Goal: Task Accomplishment & Management: Manage account settings

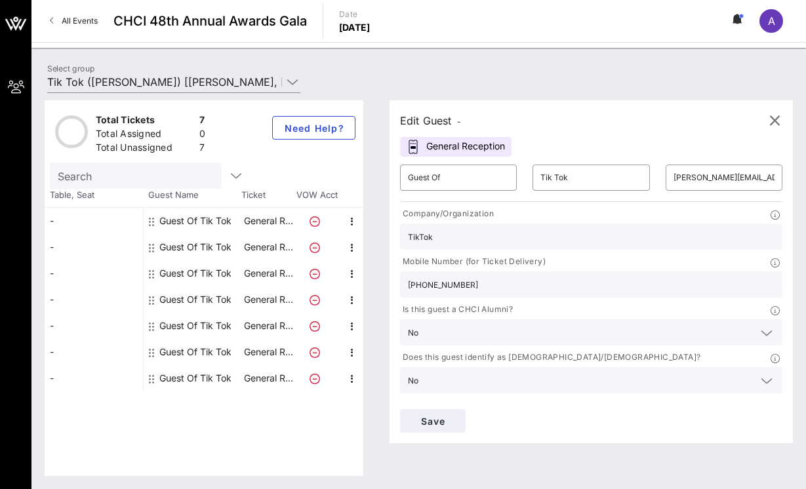
scroll to position [91, 0]
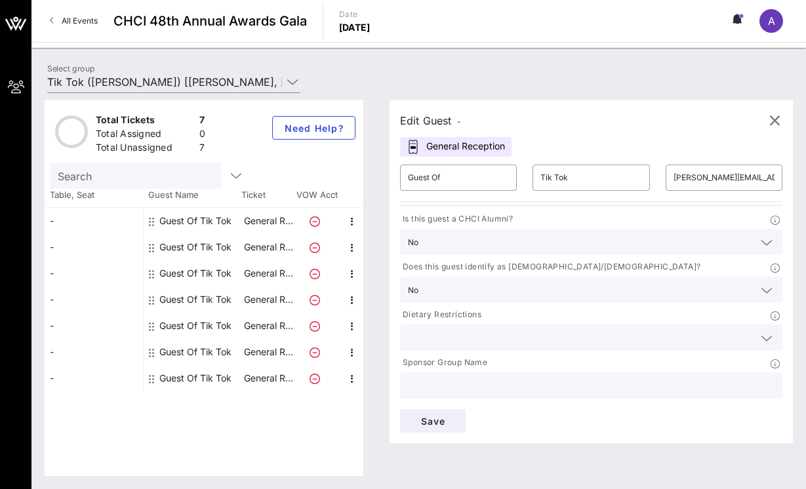
click at [302, 217] on div at bounding box center [318, 221] width 46 height 26
click at [310, 220] on icon at bounding box center [315, 221] width 10 height 10
click at [348, 221] on icon "button" at bounding box center [352, 222] width 16 height 16
click at [371, 224] on div "Edit" at bounding box center [384, 226] width 47 height 26
type input "[EMAIL_ADDRESS][DOMAIN_NAME]"
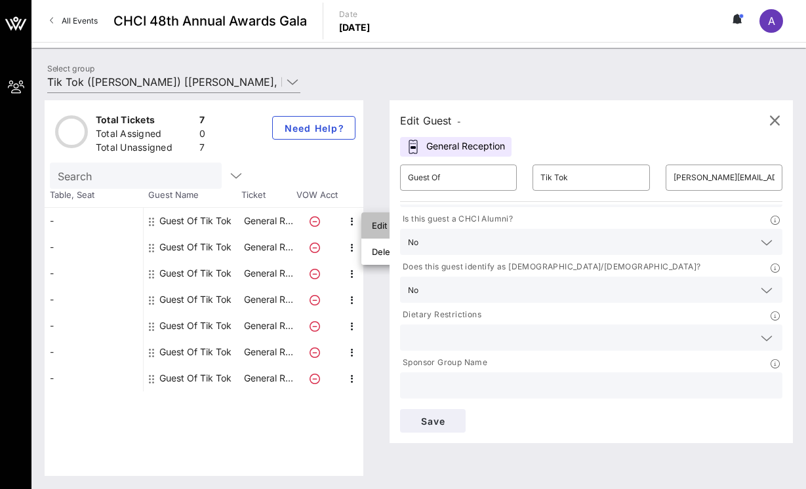
type input "3233338989"
type input "TikTok"
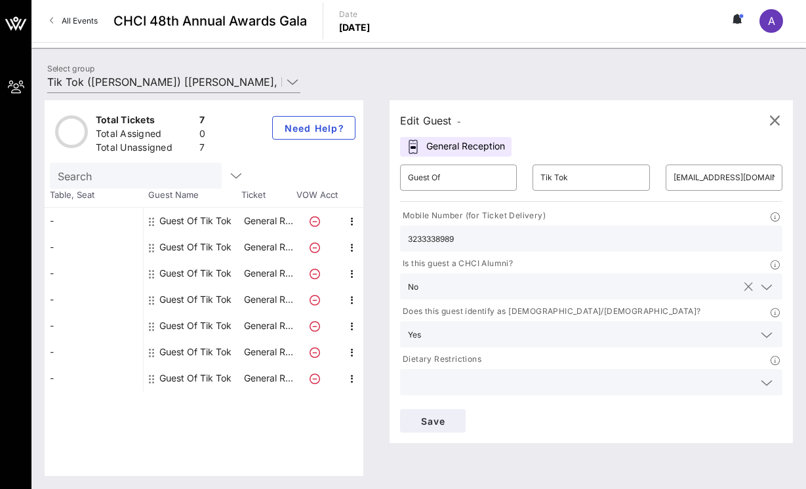
scroll to position [41, 0]
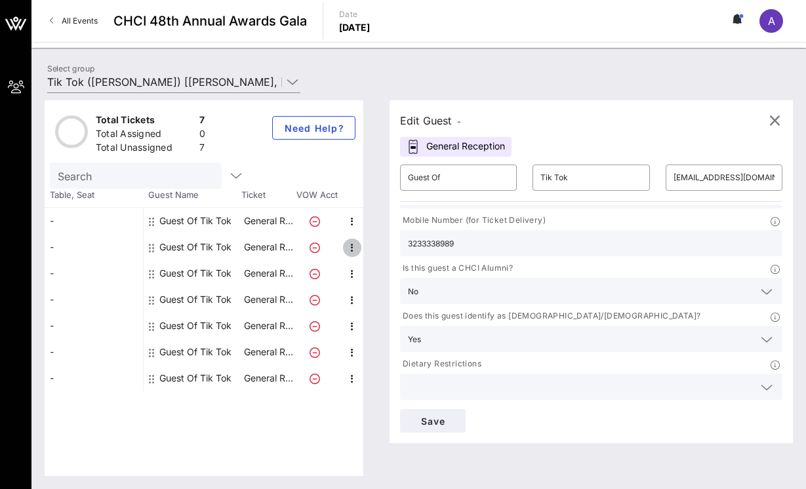
click at [355, 246] on icon "button" at bounding box center [352, 248] width 16 height 16
click at [369, 254] on div "Edit" at bounding box center [384, 252] width 47 height 26
type input "[PERSON_NAME][EMAIL_ADDRESS][DOMAIN_NAME]"
type input "[PHONE_NUMBER]"
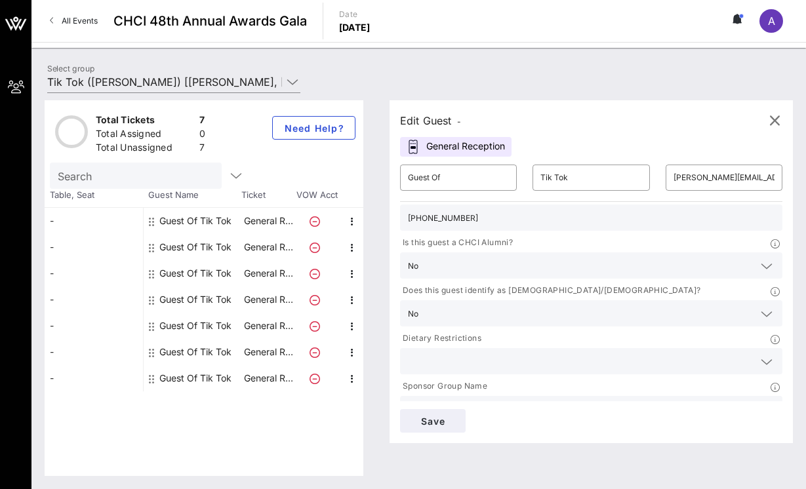
scroll to position [91, 0]
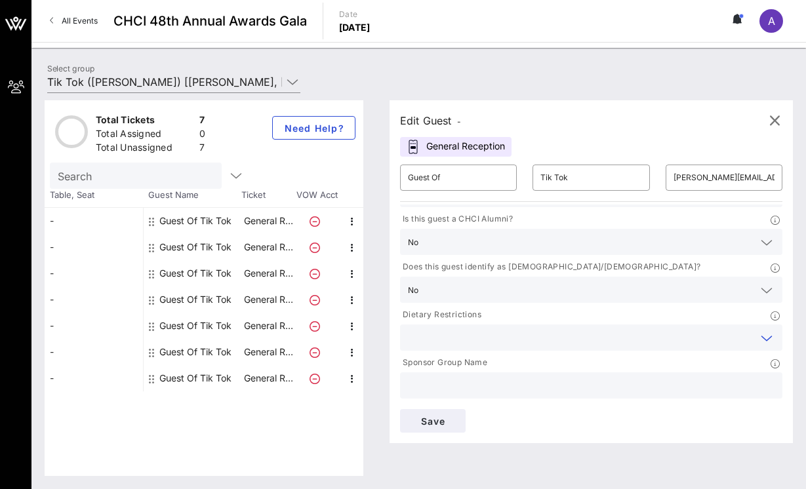
click at [450, 335] on input "text" at bounding box center [581, 337] width 346 height 17
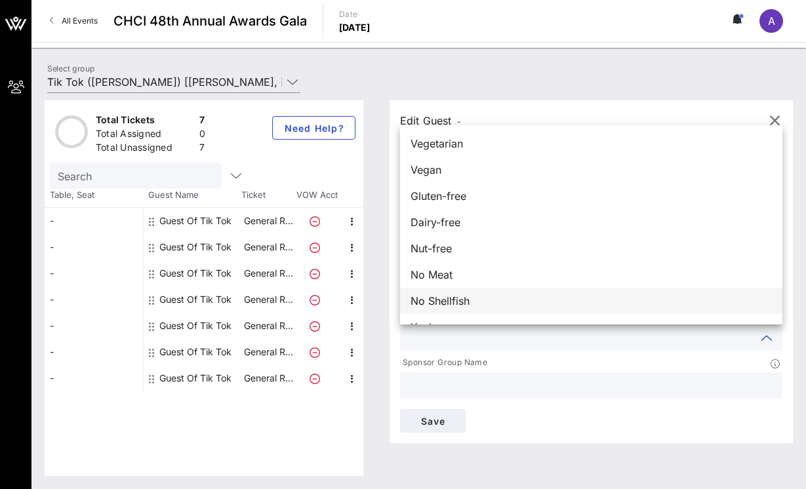
click at [483, 302] on div "No Shellfish" at bounding box center [591, 301] width 382 height 26
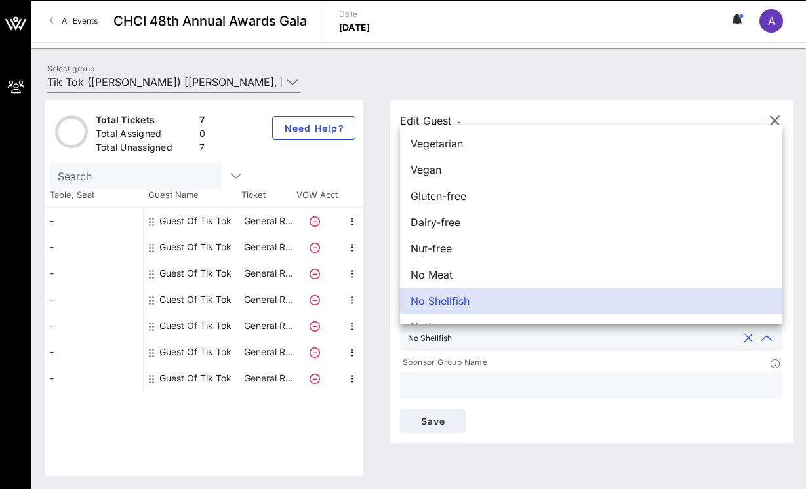
click at [532, 422] on div "Save" at bounding box center [591, 420] width 398 height 39
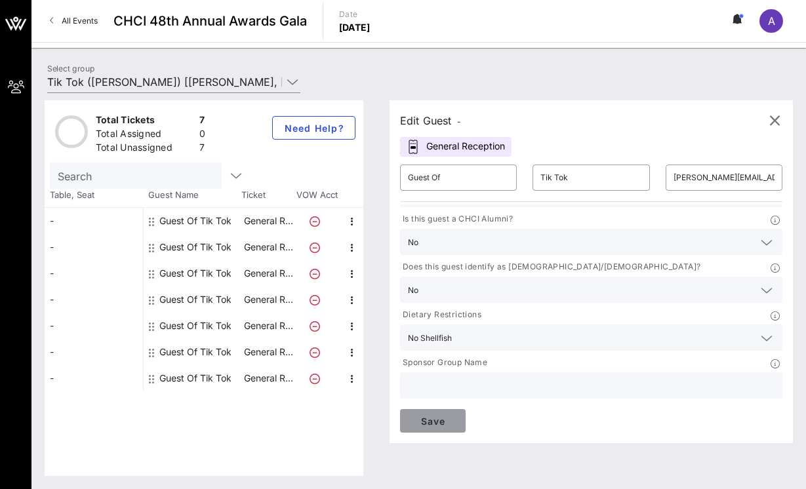
click at [432, 428] on button "Save" at bounding box center [433, 421] width 66 height 24
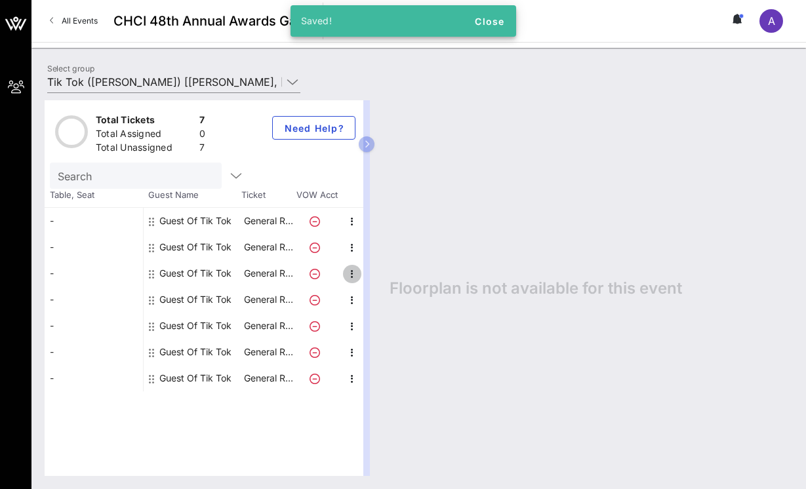
click at [351, 277] on icon "button" at bounding box center [352, 274] width 16 height 16
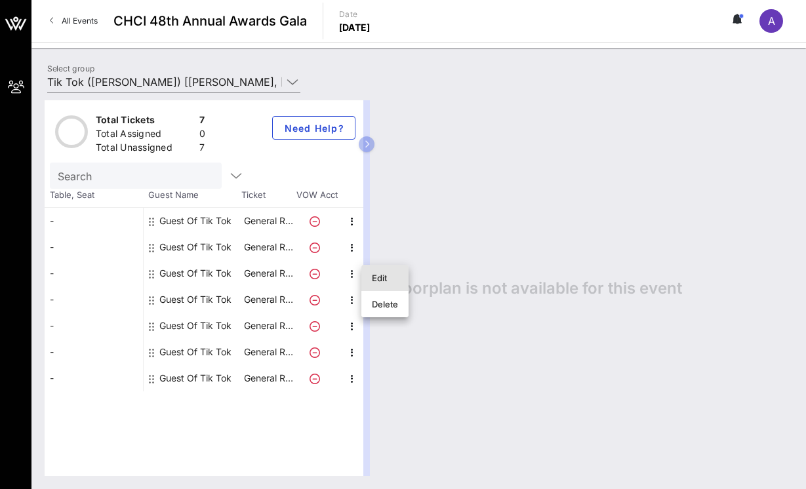
click at [380, 283] on div "Edit" at bounding box center [385, 278] width 26 height 21
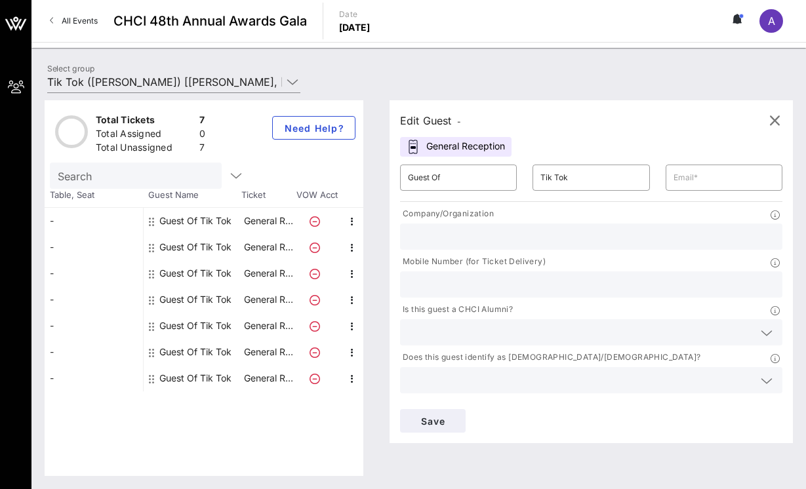
click at [472, 234] on input "text" at bounding box center [591, 236] width 367 height 17
type input "TikTok"
click at [485, 284] on input "text" at bounding box center [591, 284] width 367 height 17
type input "7573034593"
click at [527, 331] on input "text" at bounding box center [581, 332] width 346 height 17
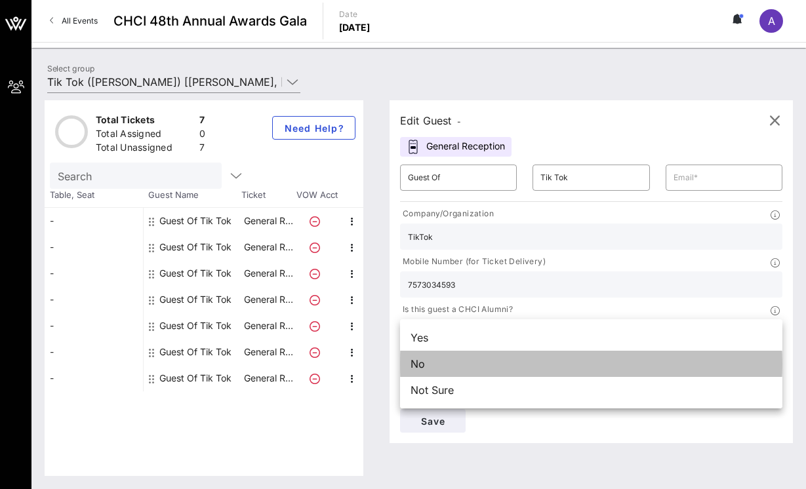
click at [483, 371] on div "No" at bounding box center [591, 364] width 382 height 26
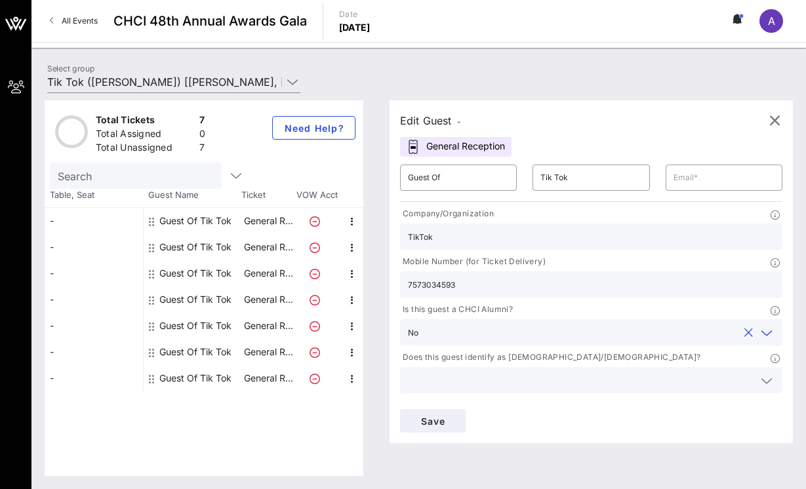
click at [468, 378] on input "text" at bounding box center [581, 380] width 346 height 17
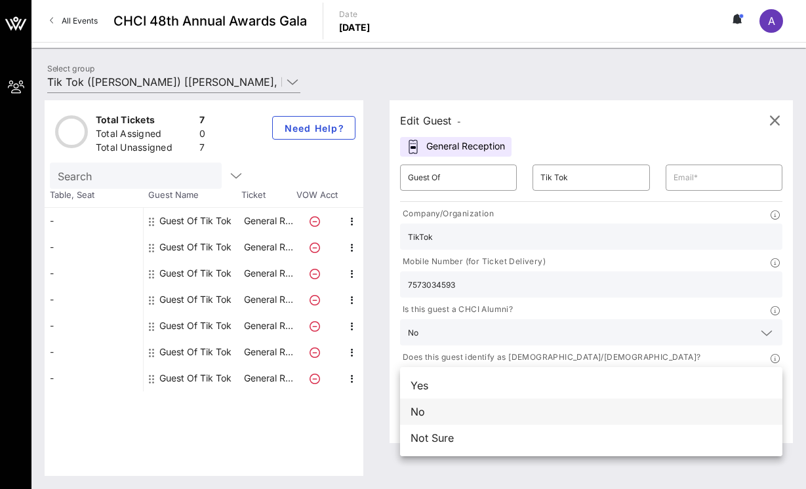
click at [447, 415] on div "No" at bounding box center [591, 412] width 382 height 26
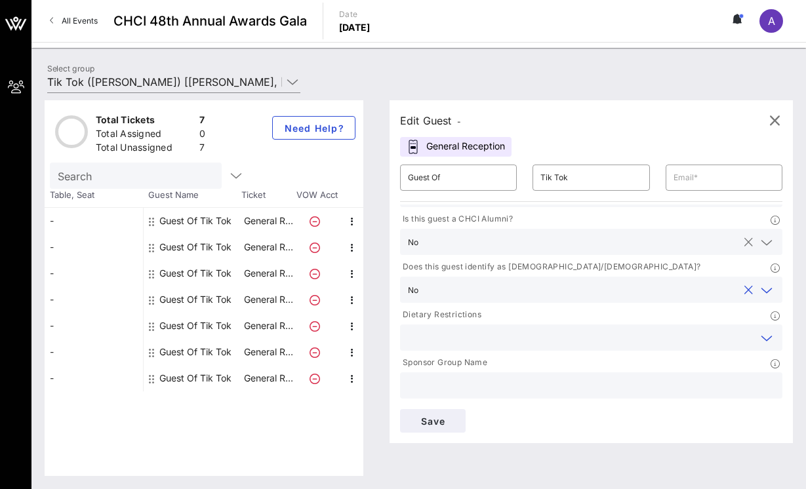
click at [466, 333] on input "text" at bounding box center [581, 337] width 346 height 17
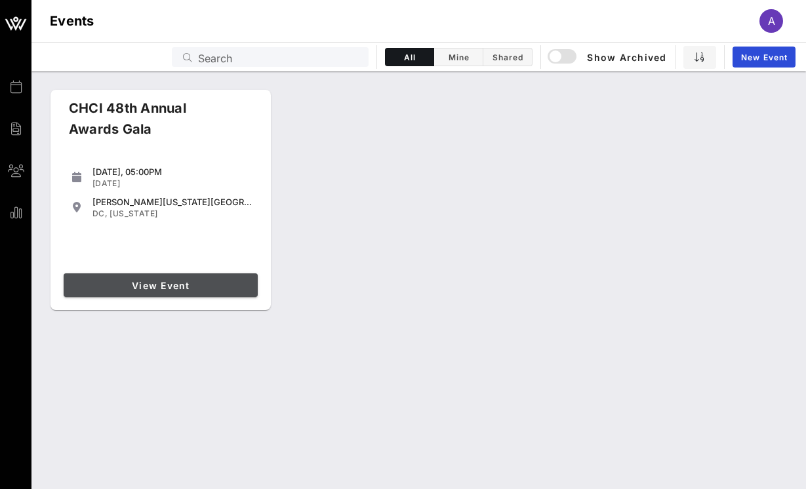
click at [228, 286] on span "View Event" at bounding box center [161, 285] width 184 height 11
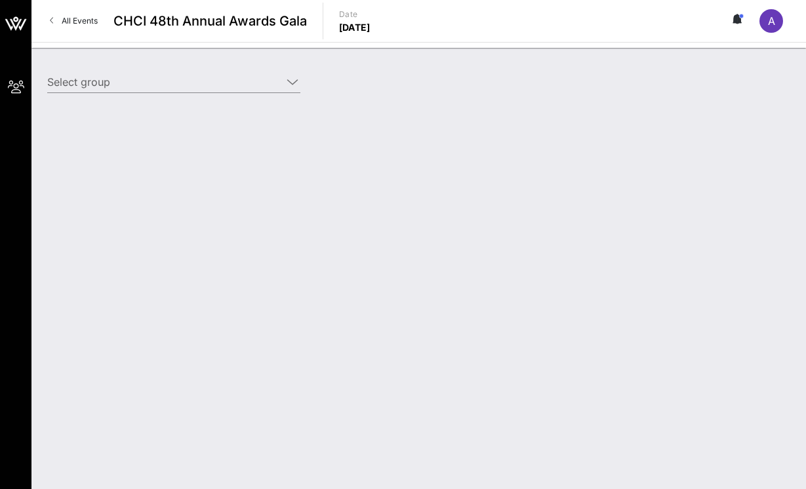
type input "Tik Tok ([PERSON_NAME]) [[PERSON_NAME], [PERSON_NAME][EMAIL_ADDRESS][PERSON_NAM…"
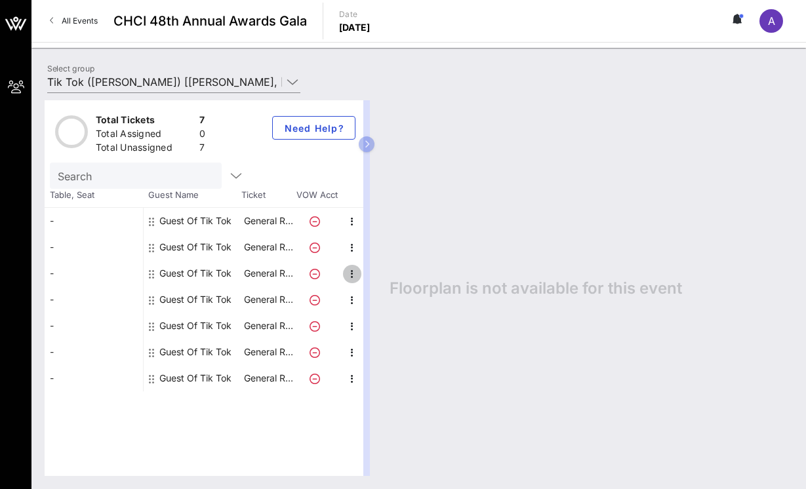
click at [354, 276] on icon "button" at bounding box center [352, 274] width 16 height 16
click at [371, 274] on div "Edit" at bounding box center [384, 278] width 47 height 26
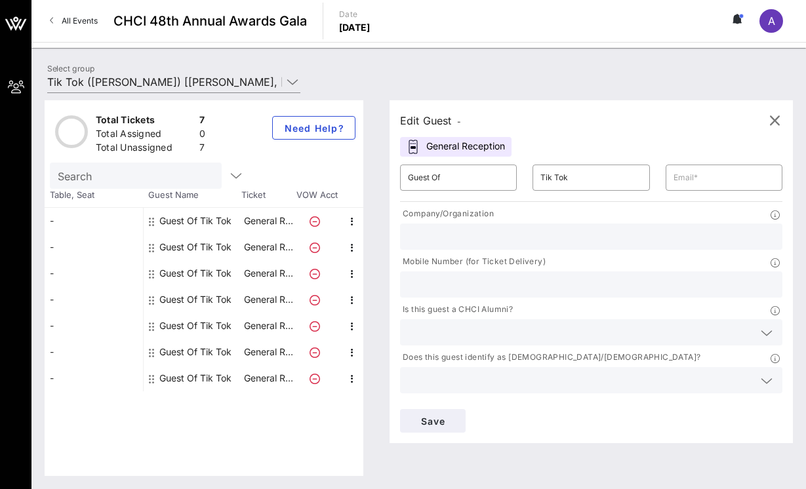
click at [451, 245] on div at bounding box center [591, 237] width 367 height 26
type input "TikTok"
click at [466, 283] on input "text" at bounding box center [591, 284] width 367 height 17
type input "7573034593"
click at [480, 344] on div at bounding box center [591, 332] width 367 height 26
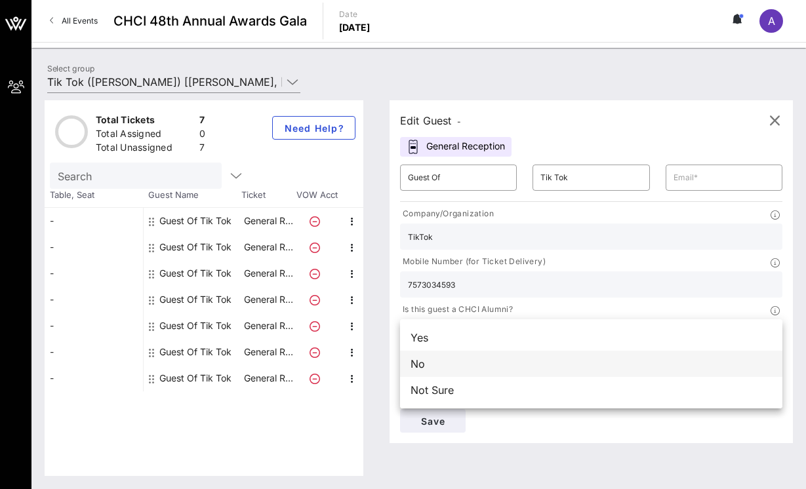
click at [461, 363] on div "No" at bounding box center [591, 364] width 382 height 26
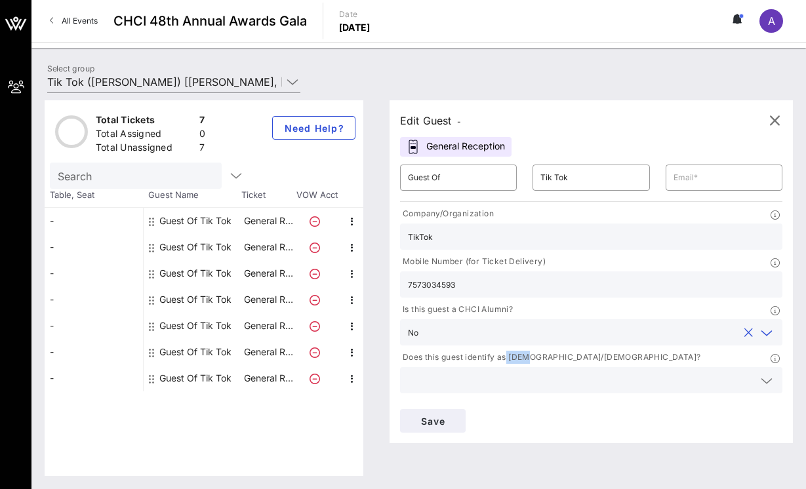
click at [461, 363] on p "Does this guest identify as [DEMOGRAPHIC_DATA]/[DEMOGRAPHIC_DATA]?" at bounding box center [550, 358] width 300 height 14
click at [461, 373] on input "text" at bounding box center [581, 380] width 346 height 17
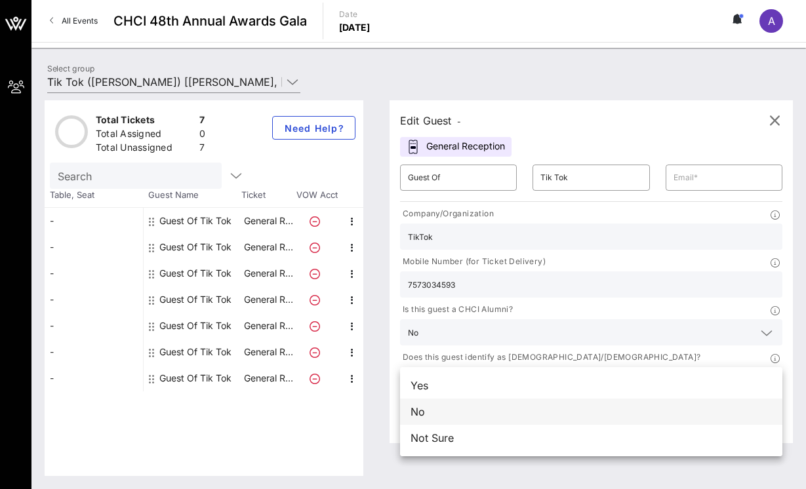
click at [445, 407] on div "No" at bounding box center [591, 412] width 382 height 26
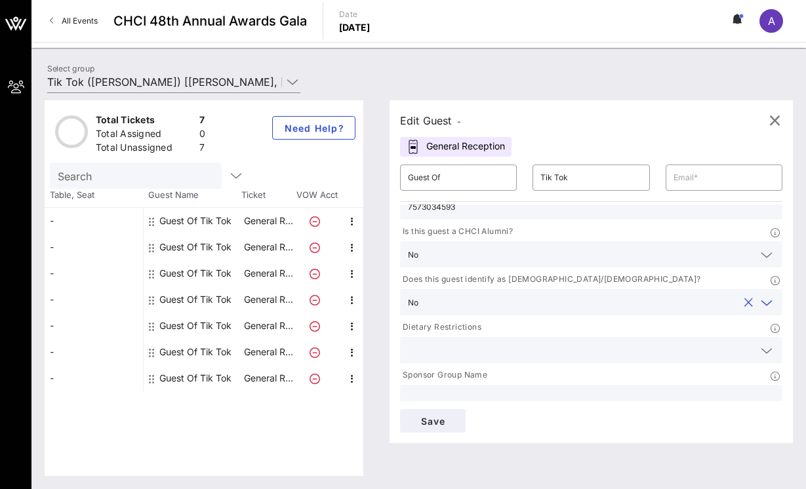
scroll to position [91, 0]
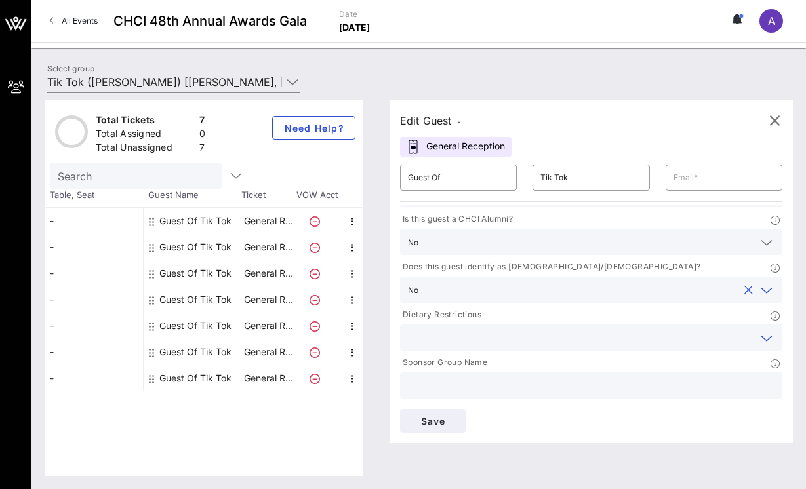
click at [466, 331] on input "text" at bounding box center [581, 337] width 346 height 17
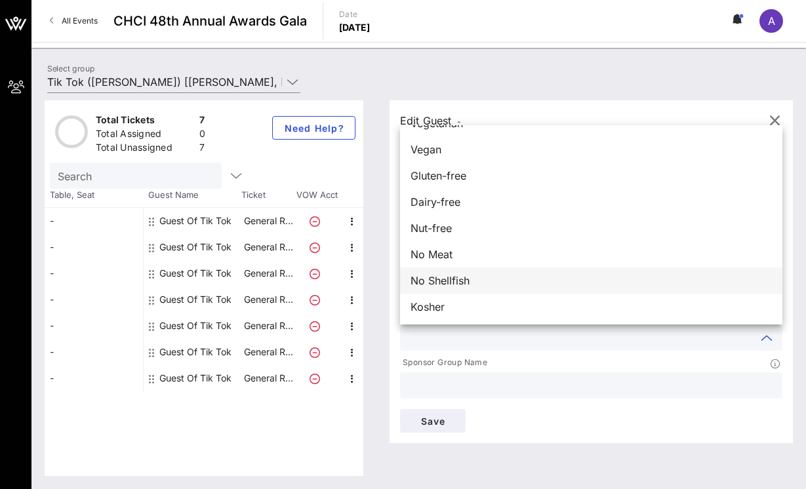
scroll to position [21, 0]
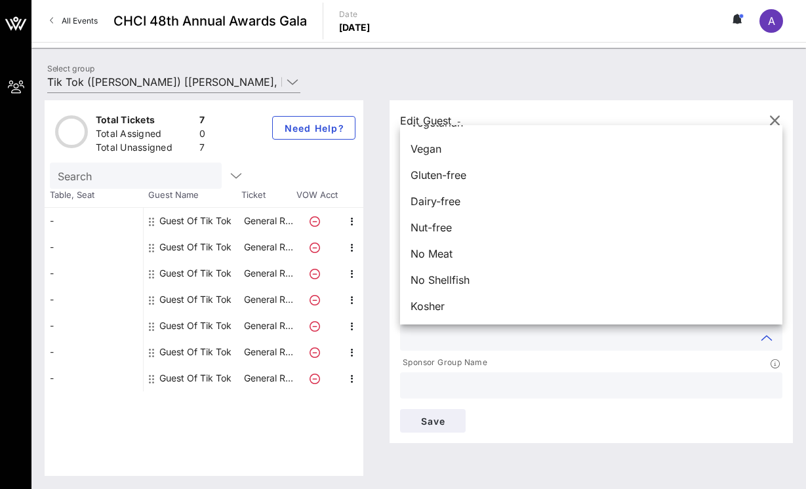
click at [478, 357] on p "Sponsor Group Name" at bounding box center [443, 363] width 87 height 14
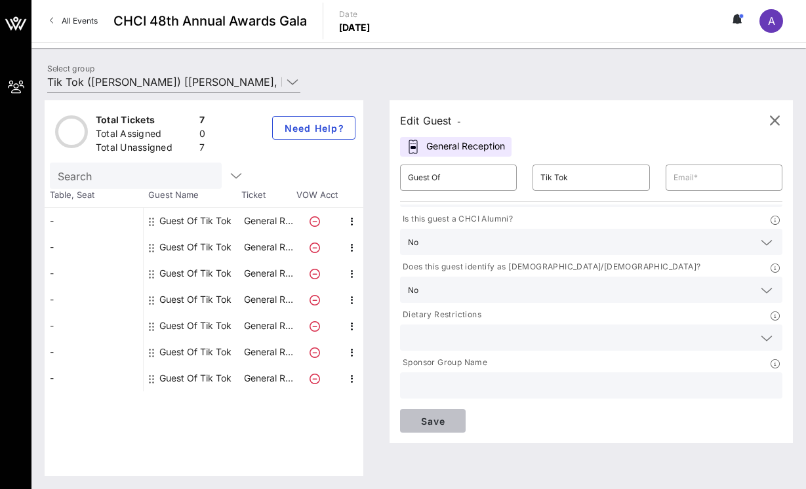
click at [439, 421] on span "Save" at bounding box center [433, 421] width 45 height 11
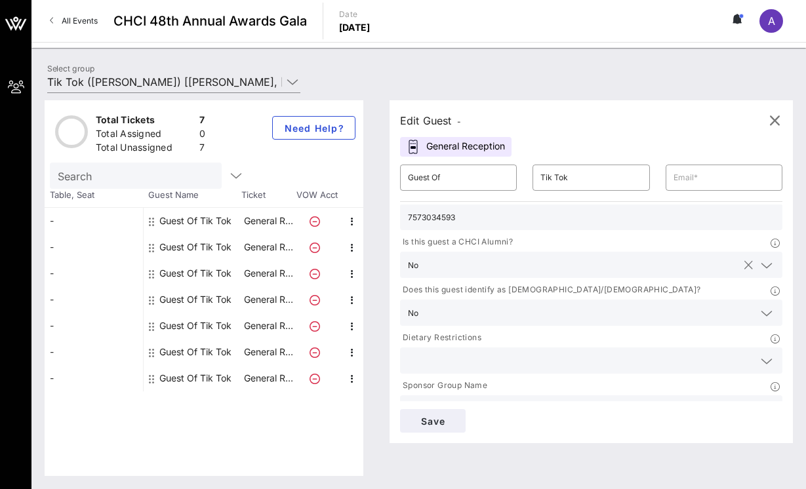
scroll to position [69, 0]
click at [699, 182] on input "text" at bounding box center [724, 177] width 101 height 21
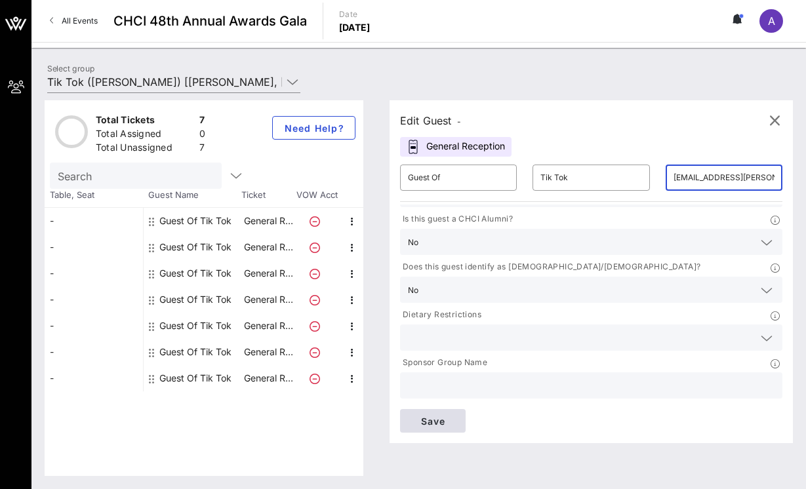
type input "[EMAIL_ADDRESS][PERSON_NAME][DOMAIN_NAME]"
click at [430, 422] on span "Save" at bounding box center [433, 421] width 45 height 11
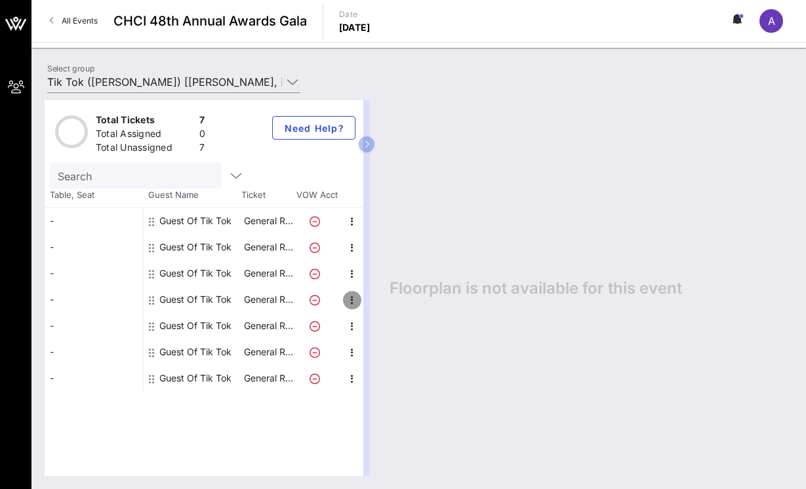
click at [351, 299] on icon "button" at bounding box center [352, 301] width 16 height 16
click at [366, 305] on div "Edit" at bounding box center [384, 304] width 47 height 26
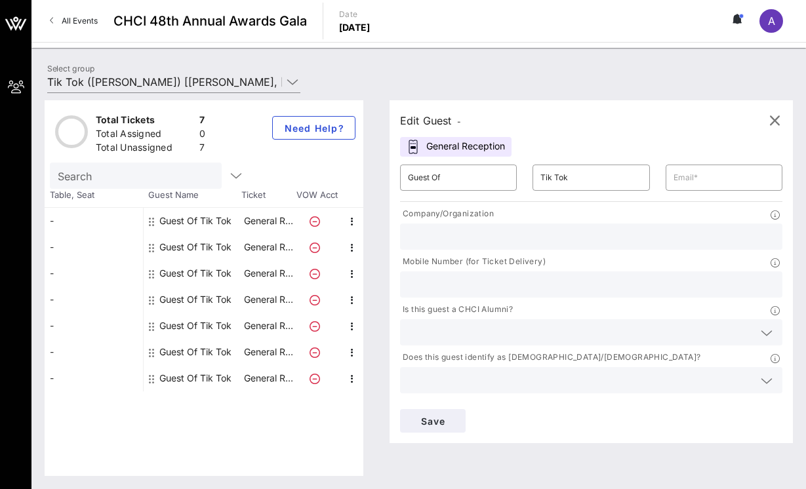
click at [426, 232] on input "text" at bounding box center [591, 236] width 367 height 17
paste input "Crossroad Strategies"
type input "Crossroad Strategies"
click at [459, 279] on input "text" at bounding box center [591, 284] width 367 height 17
paste input "Crossroad Strategies"
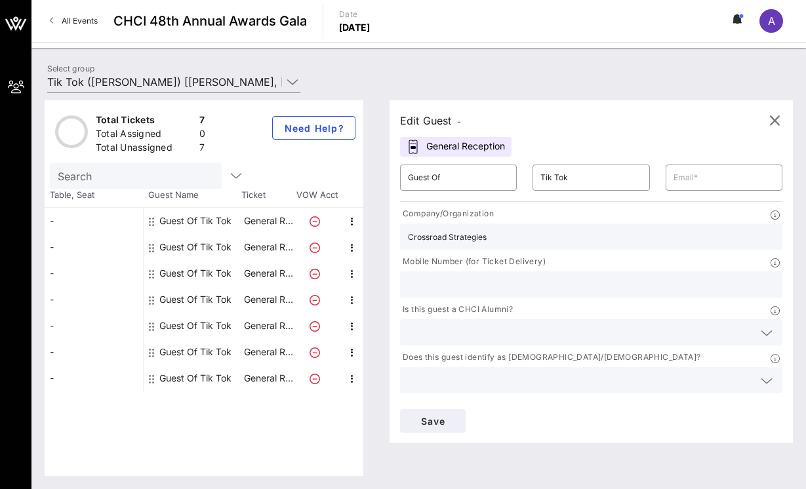
type input "Crossroad Strategies"
click at [434, 287] on input "Crossroad Strategies" at bounding box center [591, 284] width 367 height 17
type input "9516652062"
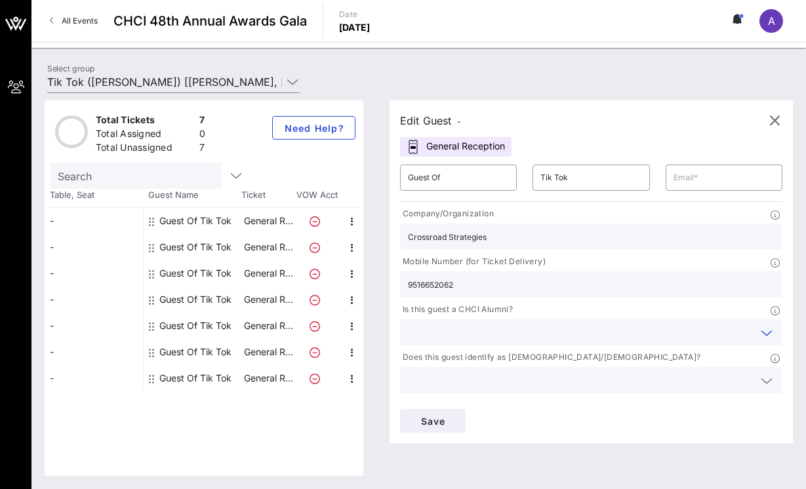
click at [499, 326] on input "text" at bounding box center [581, 332] width 346 height 17
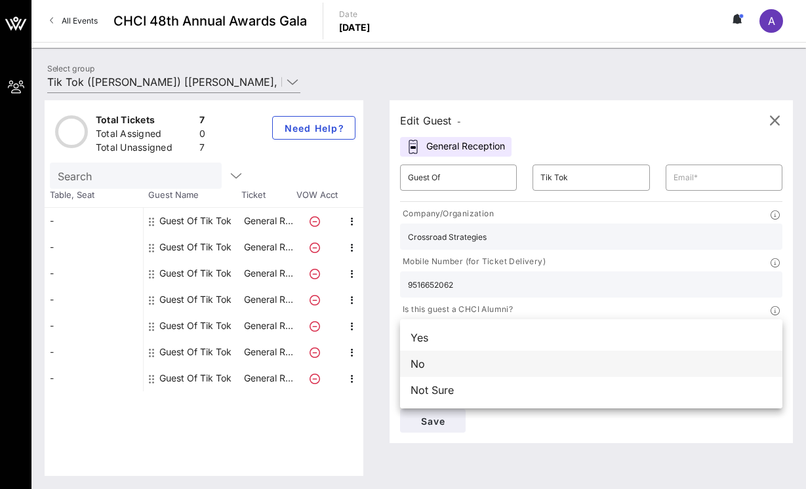
click at [474, 367] on div "No" at bounding box center [591, 364] width 382 height 26
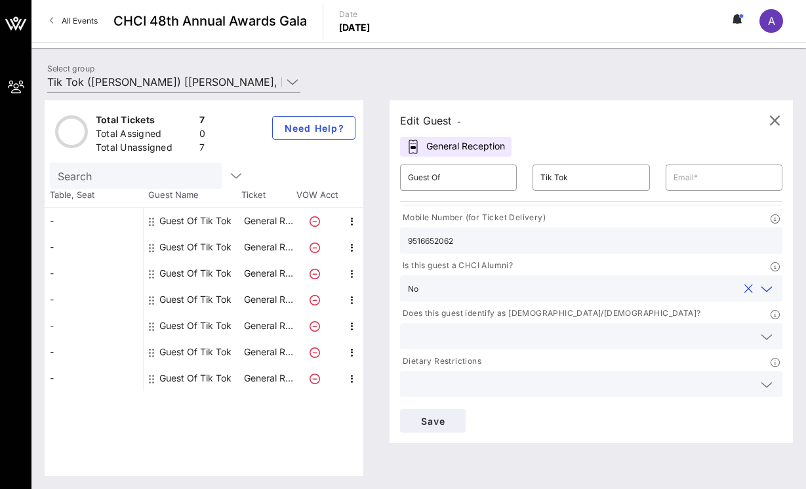
scroll to position [47, 0]
click at [439, 278] on input "text" at bounding box center [581, 285] width 314 height 17
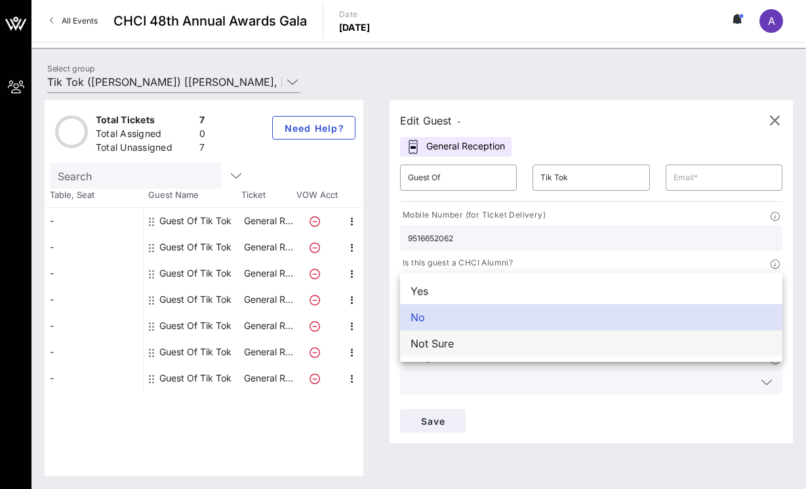
click at [440, 351] on div "Not Sure" at bounding box center [591, 344] width 382 height 26
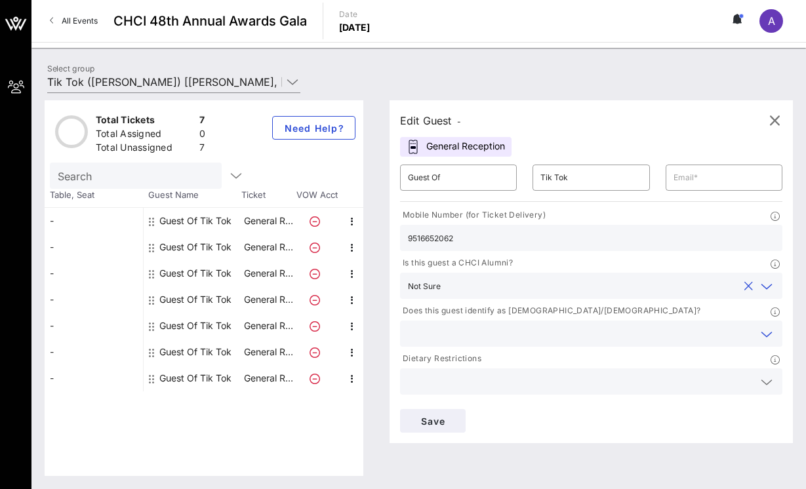
click at [449, 333] on input "text" at bounding box center [581, 333] width 346 height 17
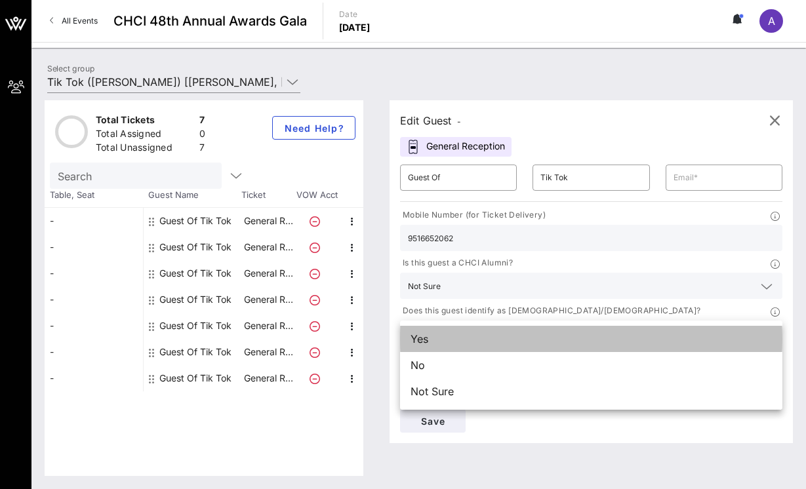
click at [445, 338] on div "Yes" at bounding box center [591, 339] width 382 height 26
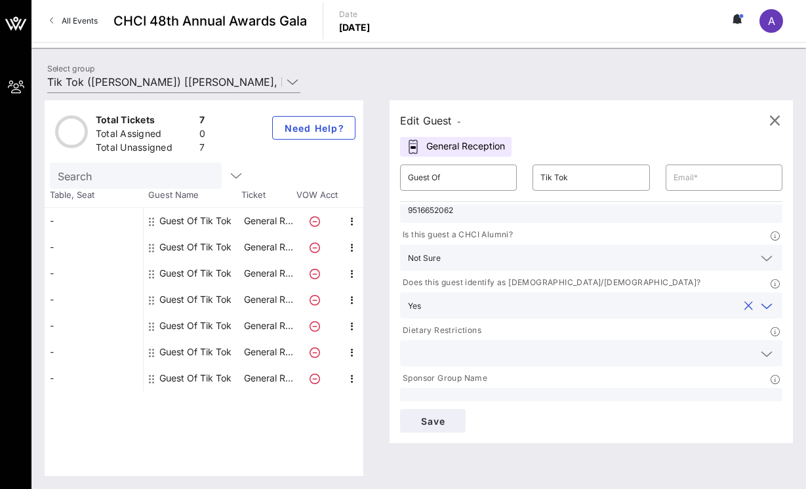
scroll to position [91, 0]
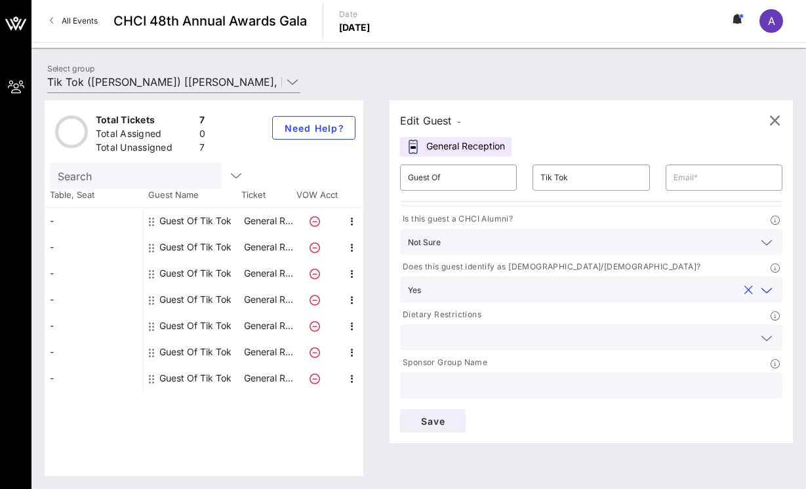
click at [445, 338] on input "text" at bounding box center [581, 337] width 346 height 17
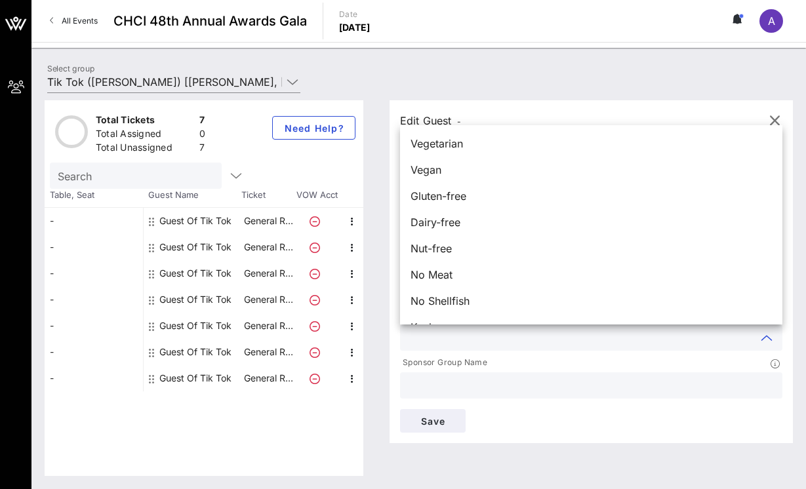
click at [445, 338] on input "text" at bounding box center [581, 337] width 346 height 17
click at [501, 426] on div "Save" at bounding box center [591, 420] width 398 height 39
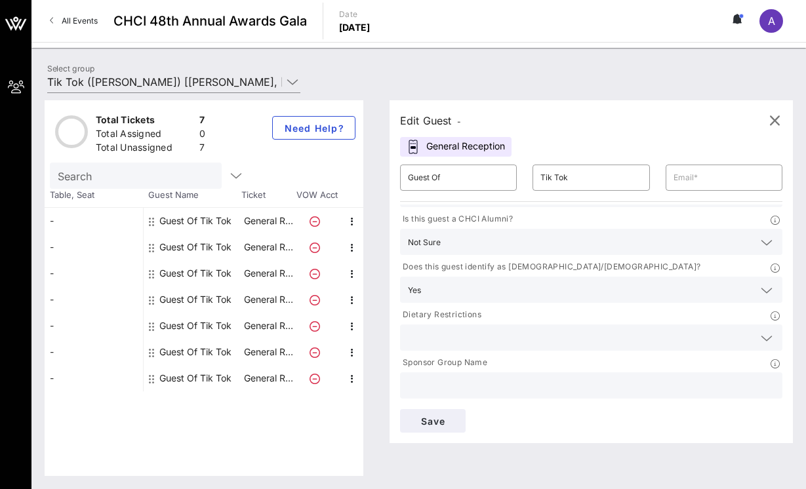
click at [458, 383] on input "text" at bounding box center [591, 385] width 367 height 17
type input "t"
type input "TikTok"
click at [448, 428] on button "Save" at bounding box center [433, 421] width 66 height 24
click at [700, 178] on input "text" at bounding box center [724, 177] width 101 height 21
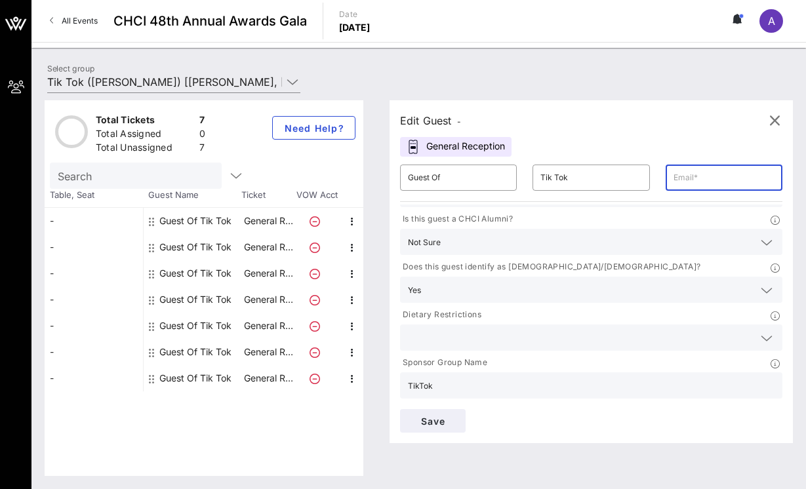
paste input "[EMAIL_ADDRESS][DOMAIN_NAME]"
type input "[EMAIL_ADDRESS][DOMAIN_NAME]"
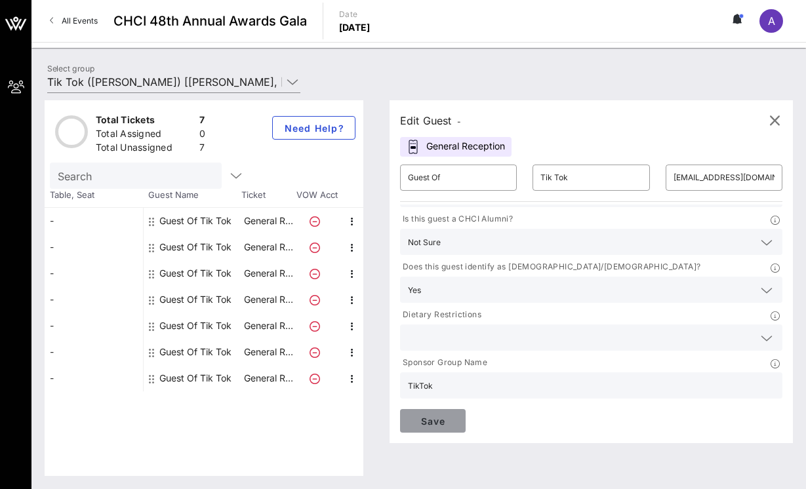
click at [441, 416] on span "Save" at bounding box center [433, 421] width 45 height 11
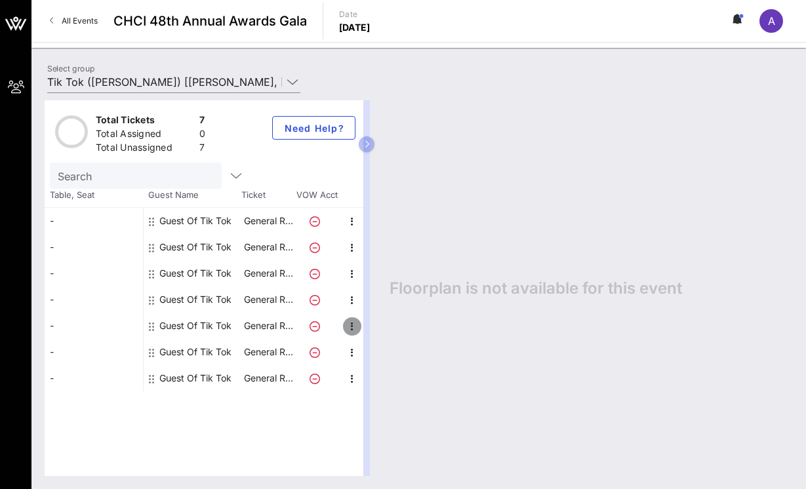
click at [350, 330] on icon "button" at bounding box center [352, 327] width 16 height 16
click at [364, 332] on div "Edit" at bounding box center [384, 330] width 47 height 26
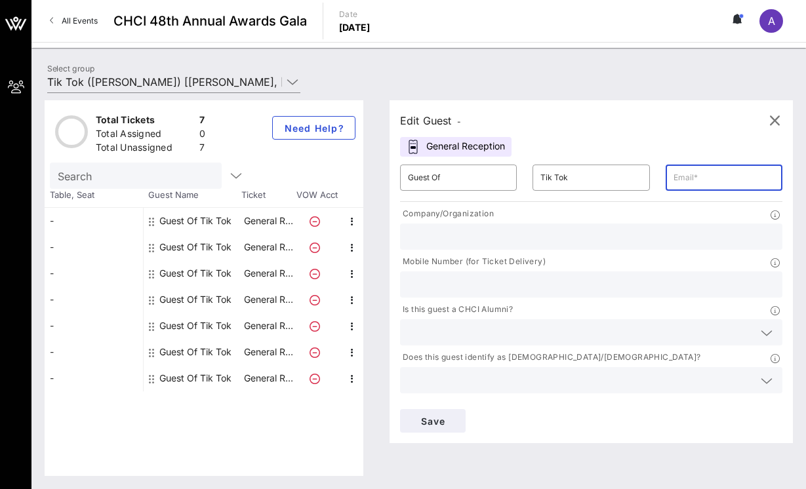
click at [687, 182] on input "text" at bounding box center [724, 177] width 101 height 21
type input "[PERSON_NAME][EMAIL_ADDRESS][PERSON_NAME][DOMAIN_NAME]"
click at [551, 233] on input "text" at bounding box center [591, 236] width 367 height 17
type input "TikTok"
click at [515, 291] on input "text" at bounding box center [591, 284] width 367 height 17
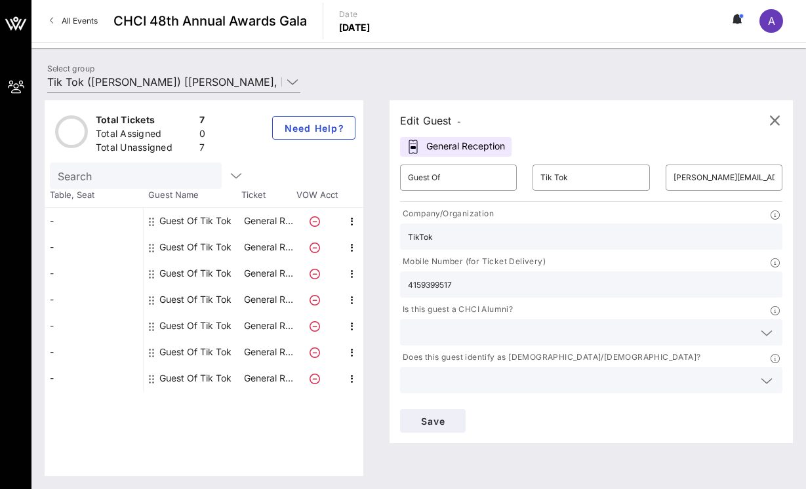
type input "4159399517"
click at [509, 328] on input "text" at bounding box center [581, 332] width 346 height 17
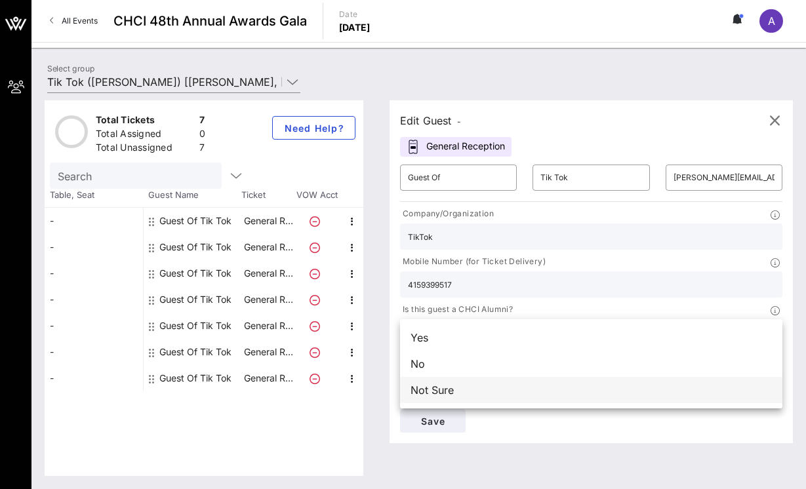
click at [492, 398] on div "Not Sure" at bounding box center [591, 390] width 382 height 26
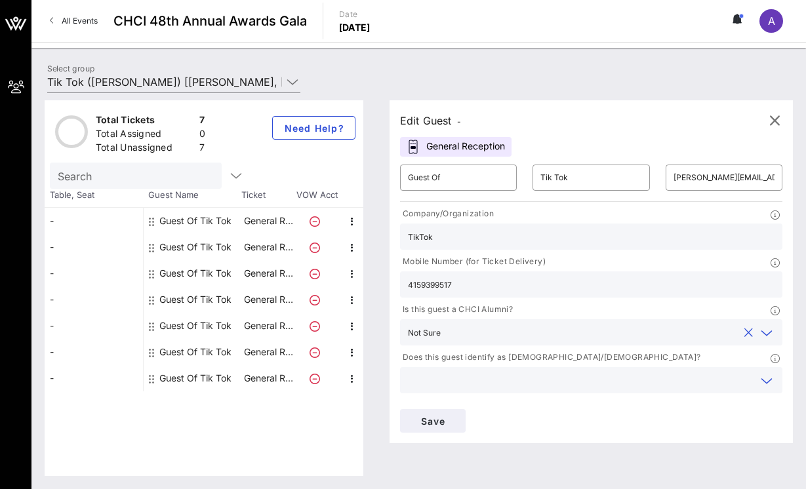
click at [491, 378] on input "text" at bounding box center [581, 380] width 346 height 17
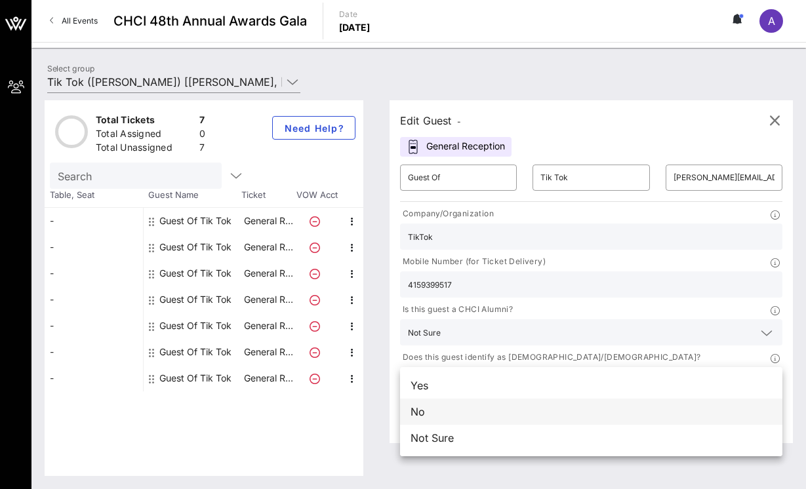
click at [480, 415] on div "No" at bounding box center [591, 412] width 382 height 26
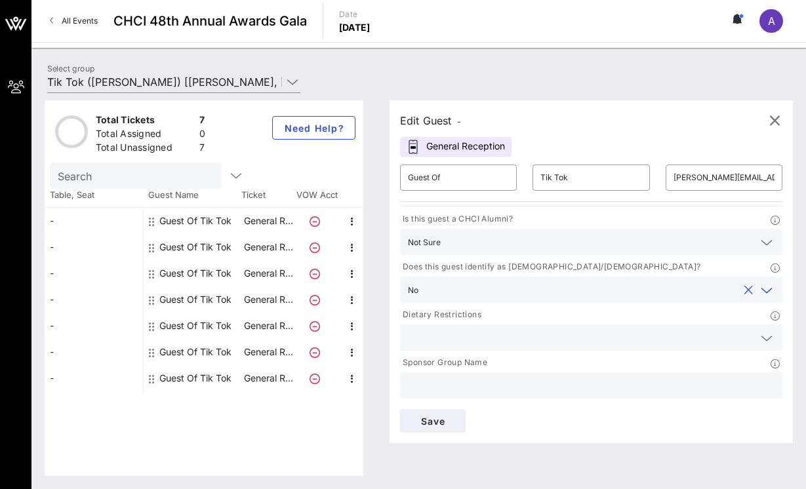
click at [447, 392] on input "text" at bounding box center [591, 385] width 367 height 17
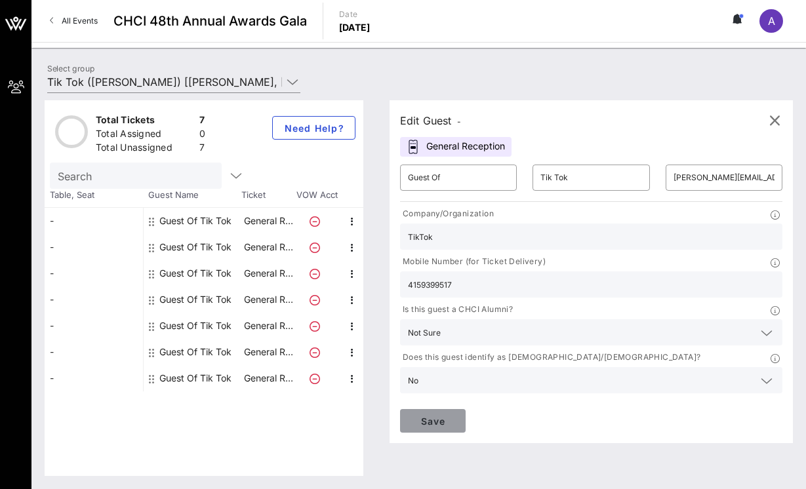
click at [425, 428] on button "Save" at bounding box center [433, 421] width 66 height 24
click at [774, 115] on icon "button" at bounding box center [775, 121] width 16 height 16
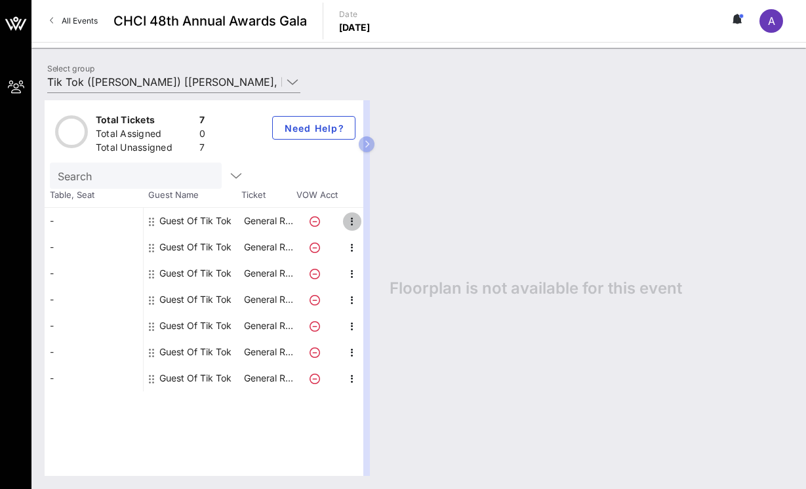
click at [353, 222] on icon "button" at bounding box center [352, 222] width 16 height 16
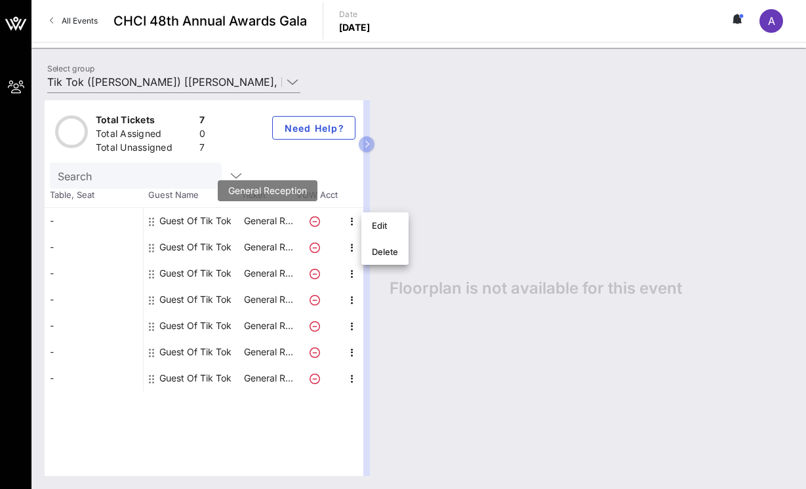
click at [265, 222] on p "General R…" at bounding box center [268, 221] width 52 height 26
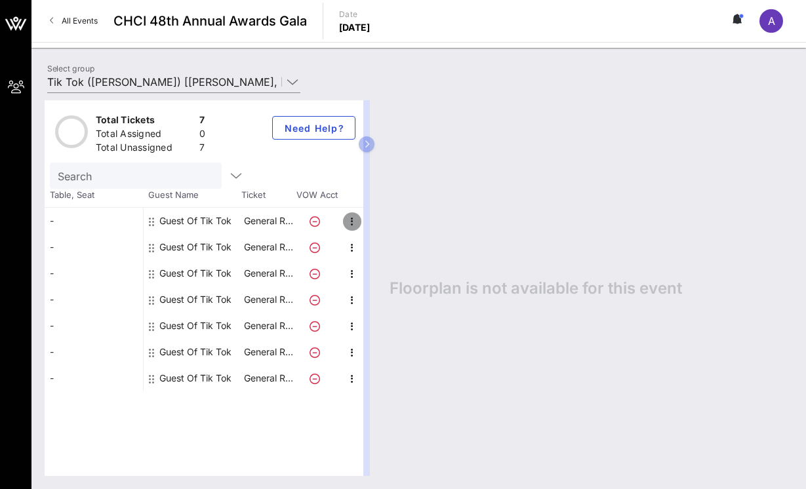
click at [354, 218] on icon "button" at bounding box center [352, 222] width 16 height 16
click at [369, 232] on div "Edit" at bounding box center [384, 226] width 47 height 26
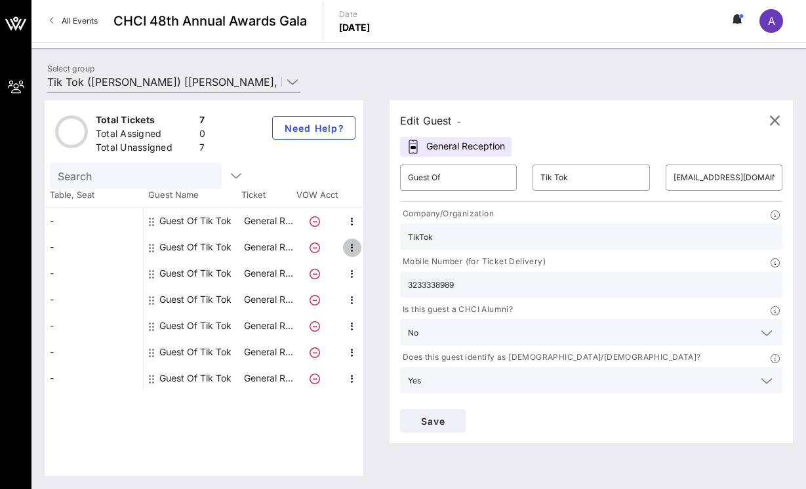
click at [354, 247] on icon "button" at bounding box center [352, 248] width 16 height 16
click at [373, 252] on div "Edit" at bounding box center [385, 252] width 26 height 10
type input "[PERSON_NAME][EMAIL_ADDRESS][DOMAIN_NAME]"
type input "[PHONE_NUMBER]"
click at [355, 279] on icon "button" at bounding box center [352, 274] width 16 height 16
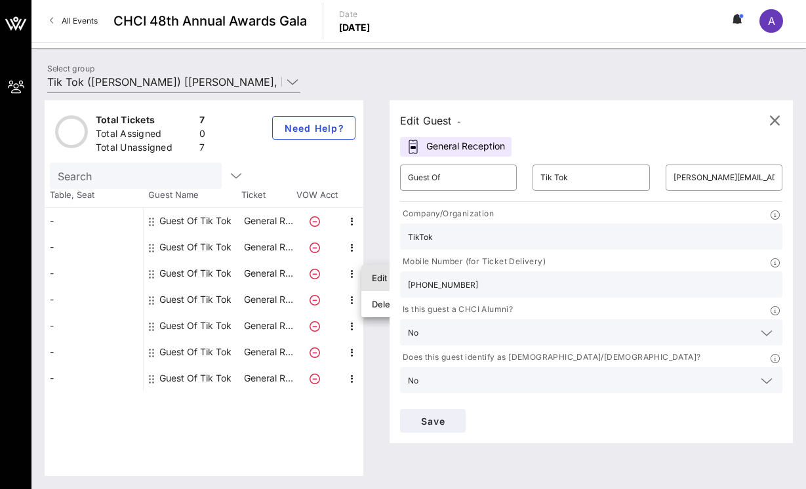
click at [374, 279] on div "Edit" at bounding box center [385, 278] width 26 height 10
type input "[EMAIL_ADDRESS][PERSON_NAME][DOMAIN_NAME]"
type input "7573034593"
click at [350, 303] on icon "button" at bounding box center [352, 301] width 16 height 16
click at [375, 308] on div "Edit" at bounding box center [385, 304] width 26 height 10
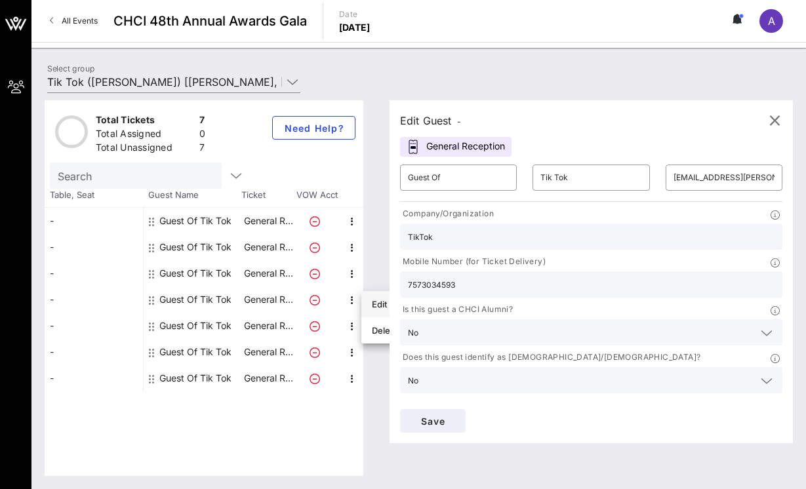
type input "[EMAIL_ADDRESS][DOMAIN_NAME]"
type input "Crossroad Strategies"
type input "9516652062"
type input "TikTok"
click at [354, 327] on icon "button" at bounding box center [352, 327] width 16 height 16
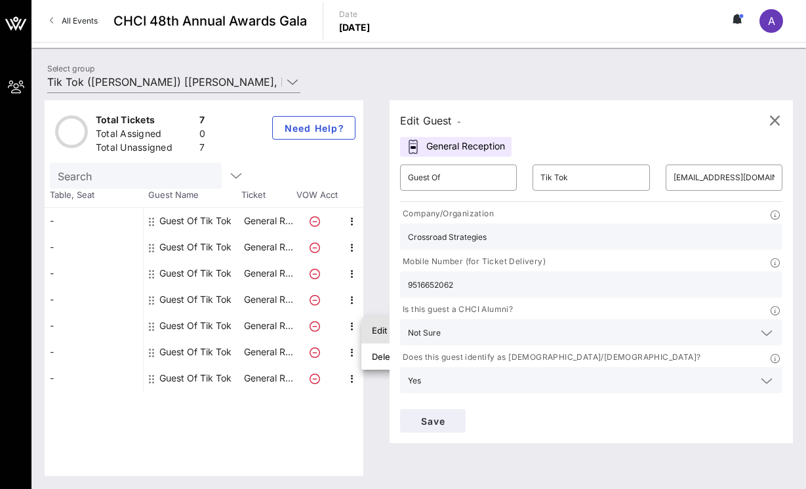
click at [372, 332] on div "Edit" at bounding box center [385, 330] width 26 height 10
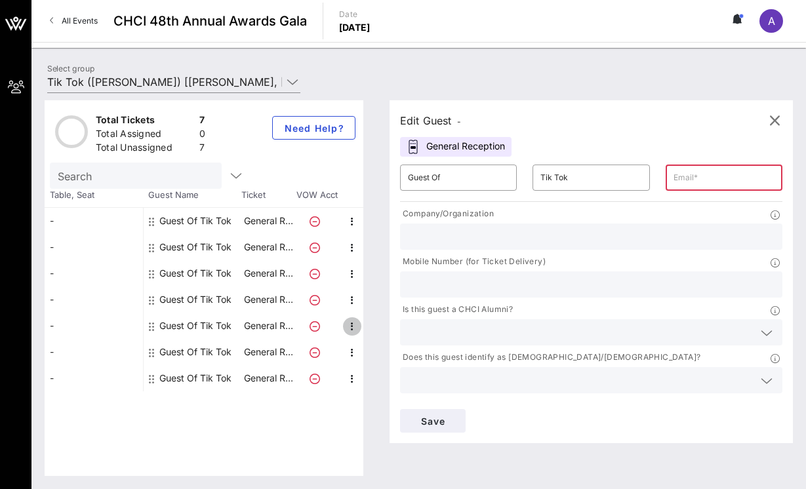
click at [352, 323] on icon "button" at bounding box center [352, 327] width 16 height 16
click at [376, 332] on div "Edit" at bounding box center [385, 330] width 26 height 10
click at [438, 242] on input "text" at bounding box center [591, 236] width 367 height 17
click at [425, 295] on div at bounding box center [591, 285] width 367 height 26
click at [712, 177] on input "text" at bounding box center [724, 177] width 101 height 21
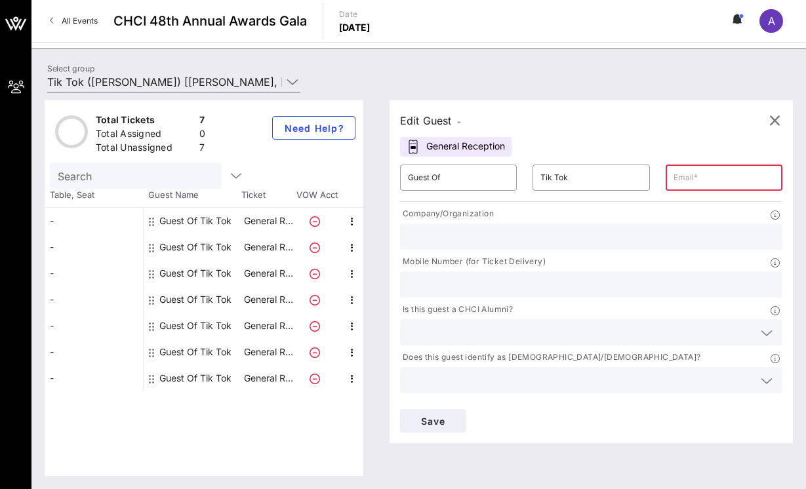
paste input "[EMAIL_ADDRESS][DOMAIN_NAME],"
click at [484, 230] on input "text" at bounding box center [591, 236] width 367 height 17
click at [762, 182] on input "[EMAIL_ADDRESS][DOMAIN_NAME]," at bounding box center [724, 177] width 101 height 21
type input "[EMAIL_ADDRESS][DOMAIN_NAME]"
click at [453, 232] on input "text" at bounding box center [591, 236] width 367 height 17
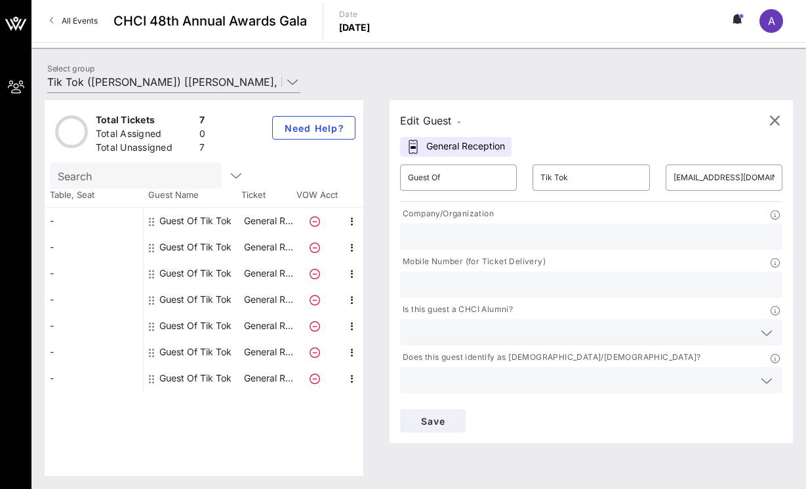
click at [431, 289] on input "text" at bounding box center [591, 284] width 367 height 17
